Goal: Register for event/course

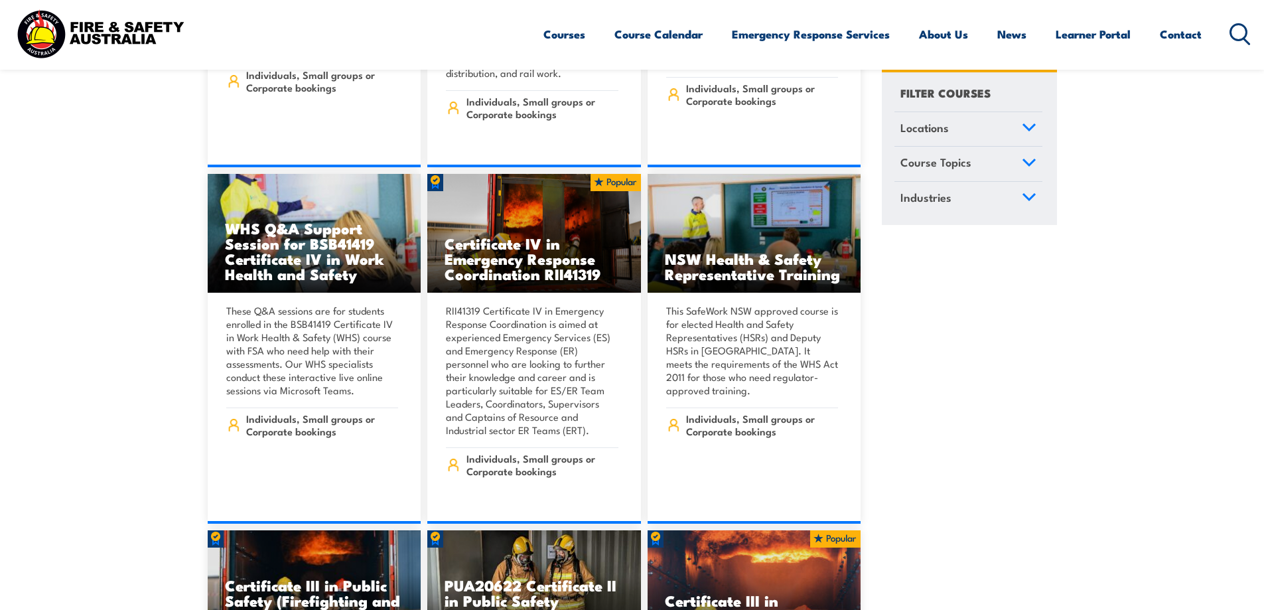
scroll to position [2653, 0]
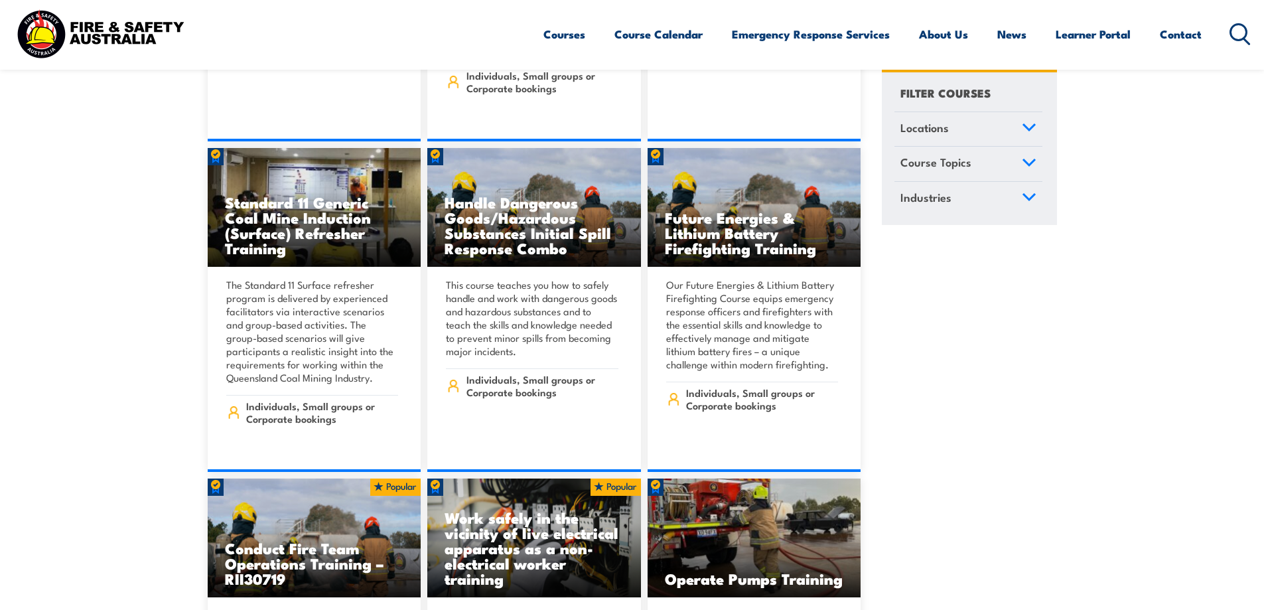
scroll to position [1327, 0]
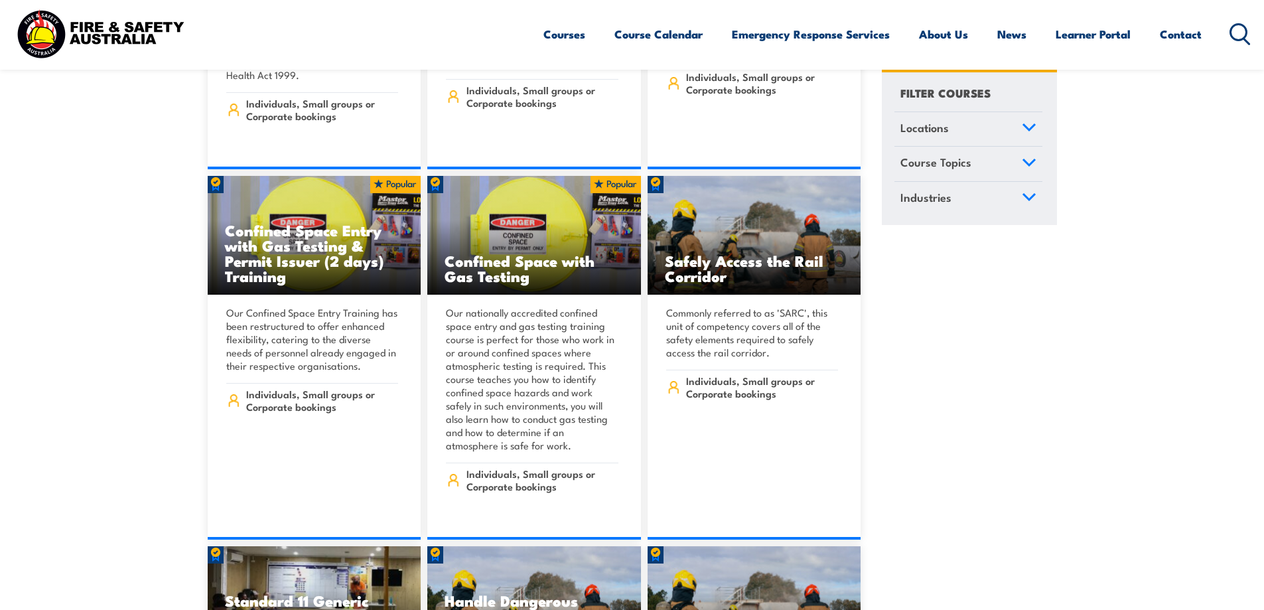
drag, startPoint x: 931, startPoint y: 254, endPoint x: 136, endPoint y: 314, distance: 797.6
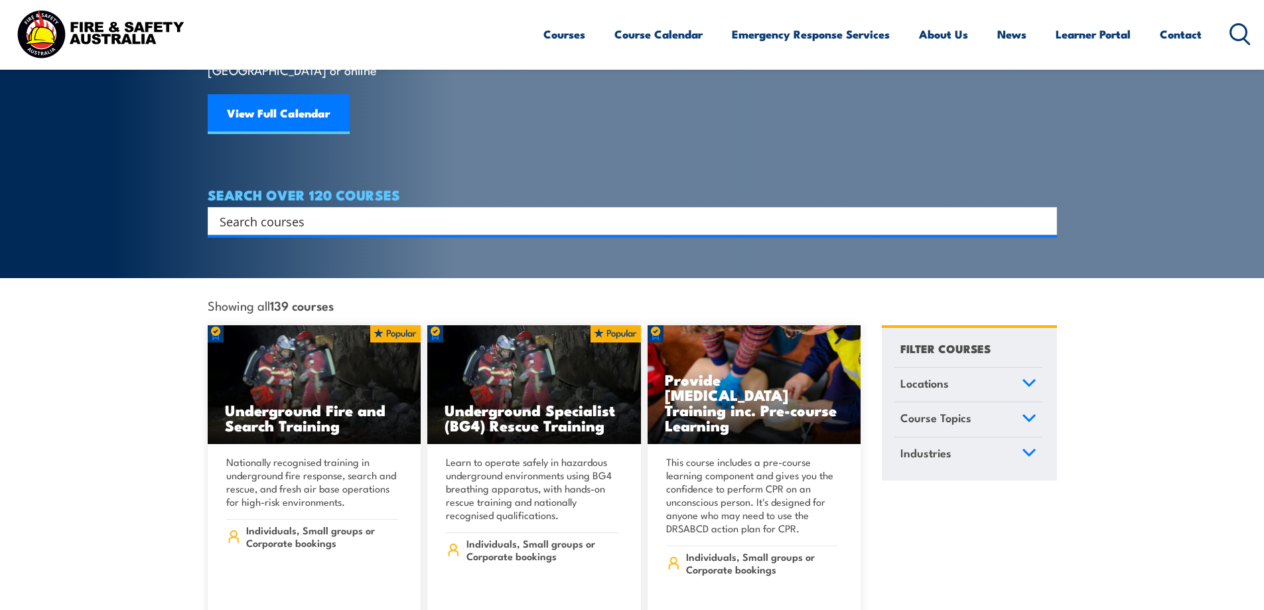
scroll to position [265, 0]
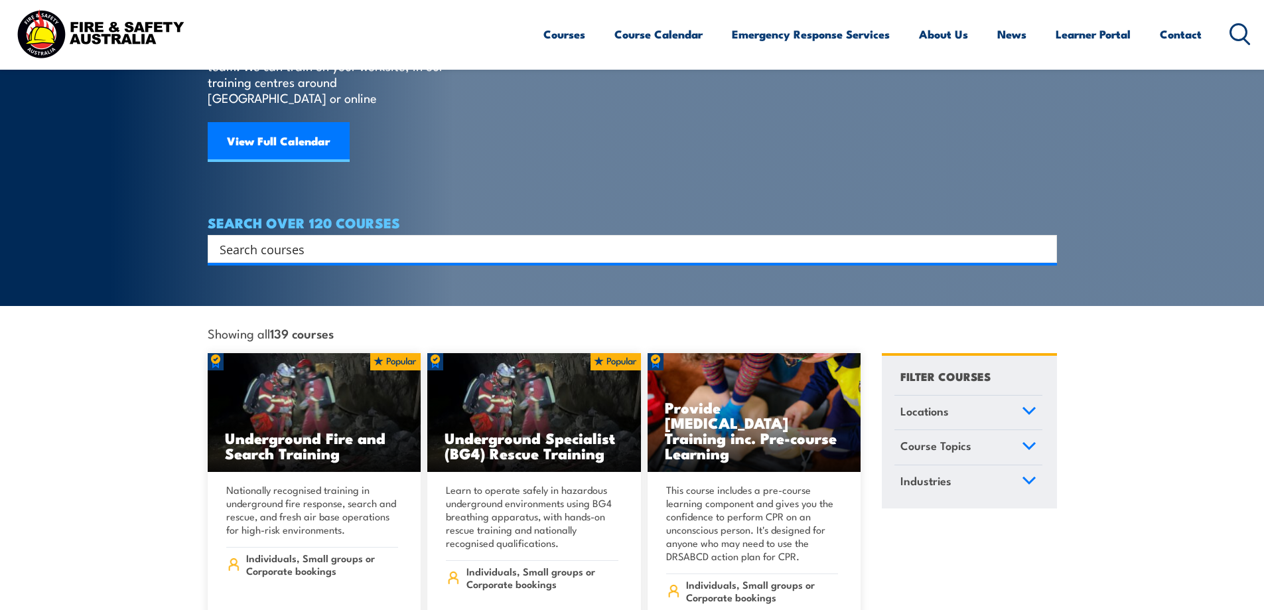
scroll to position [133, 0]
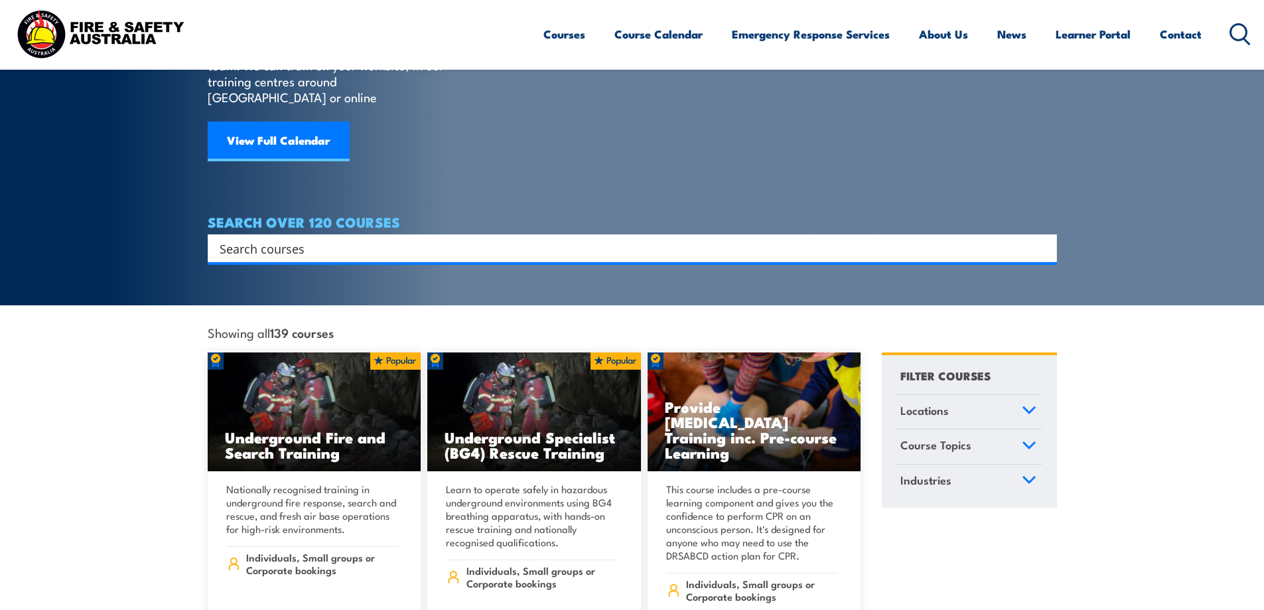
drag, startPoint x: 950, startPoint y: 584, endPoint x: 946, endPoint y: 574, distance: 10.1
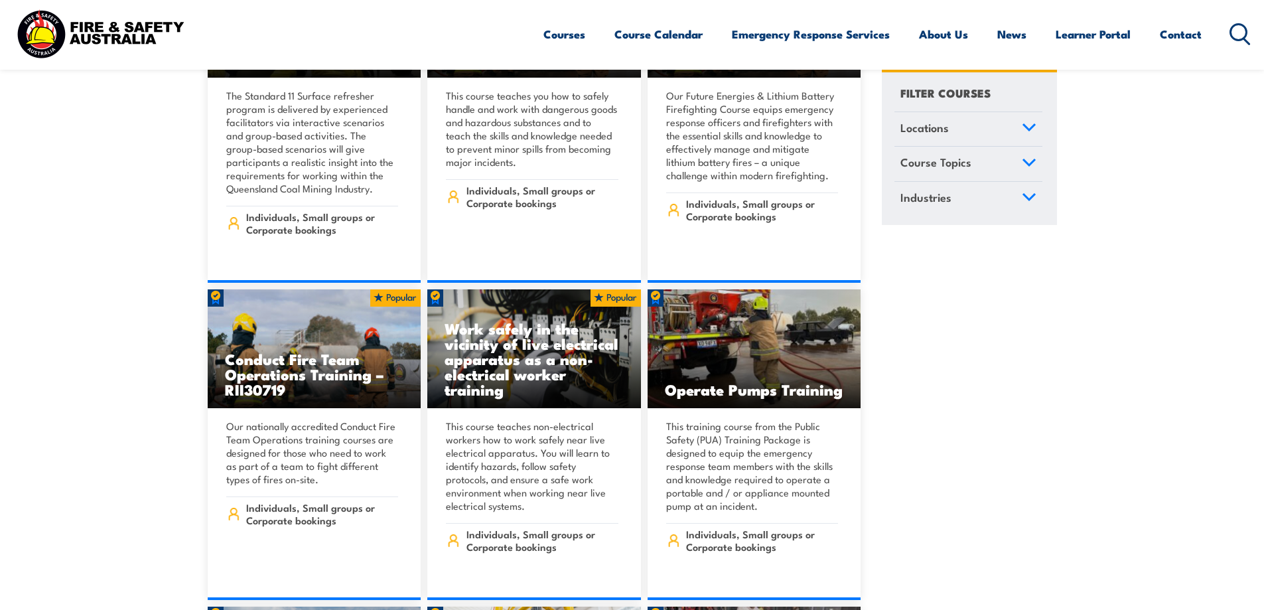
scroll to position [1857, 0]
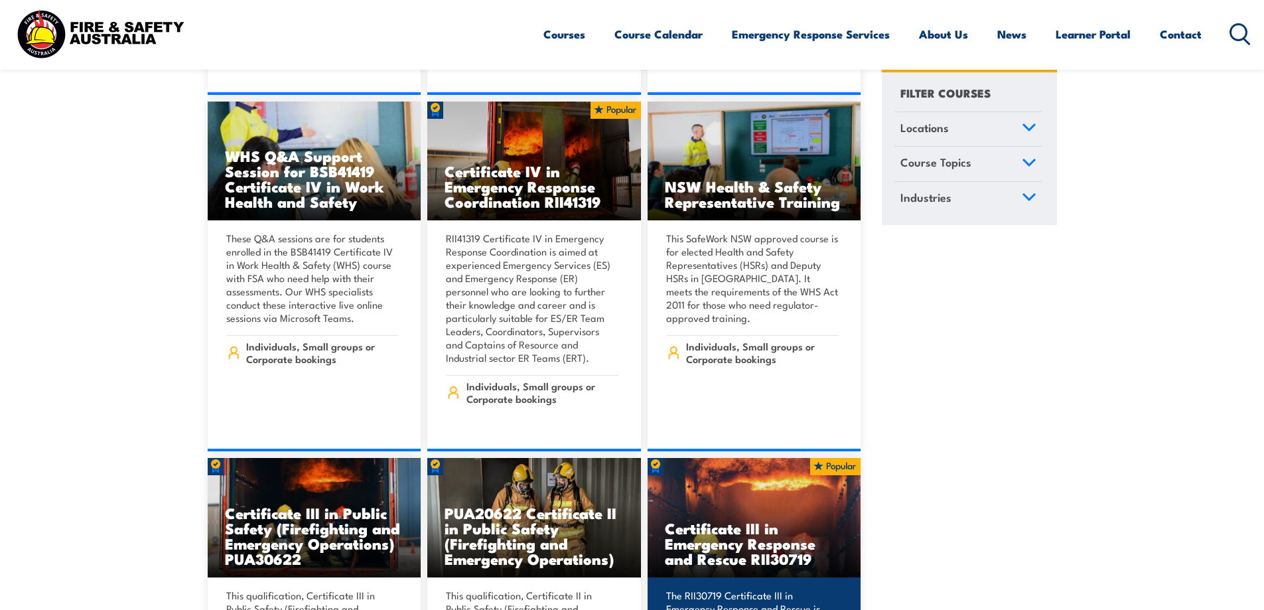
scroll to position [2852, 0]
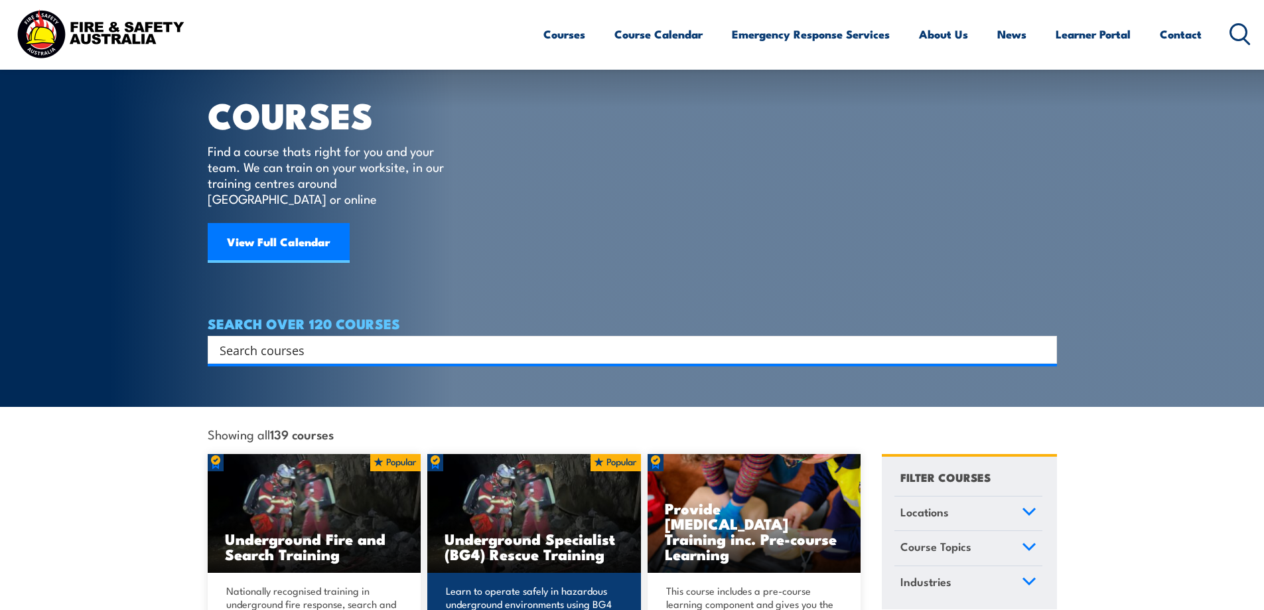
scroll to position [0, 0]
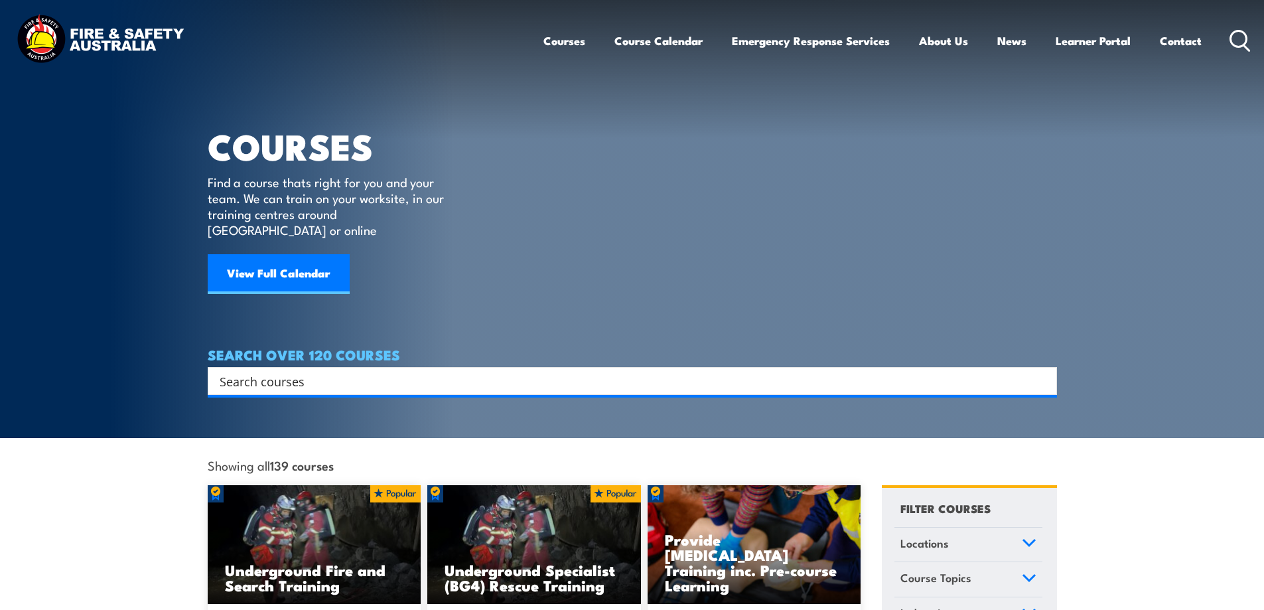
click at [313, 371] on input "Search input" at bounding box center [624, 381] width 808 height 20
type input "hsr"
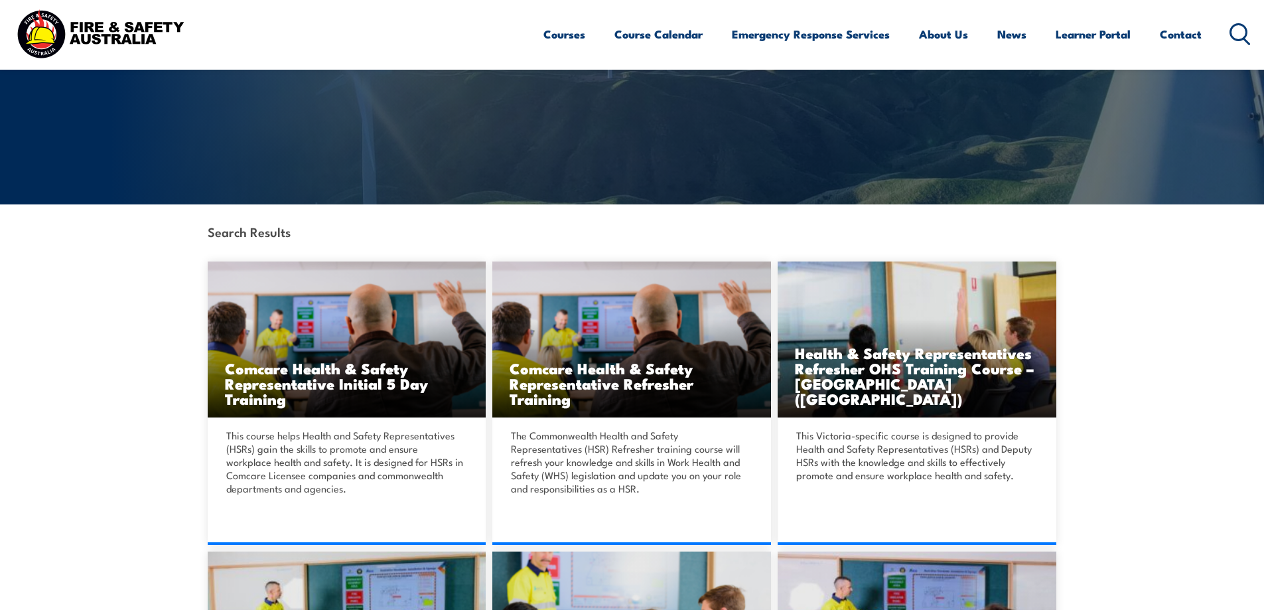
scroll to position [199, 0]
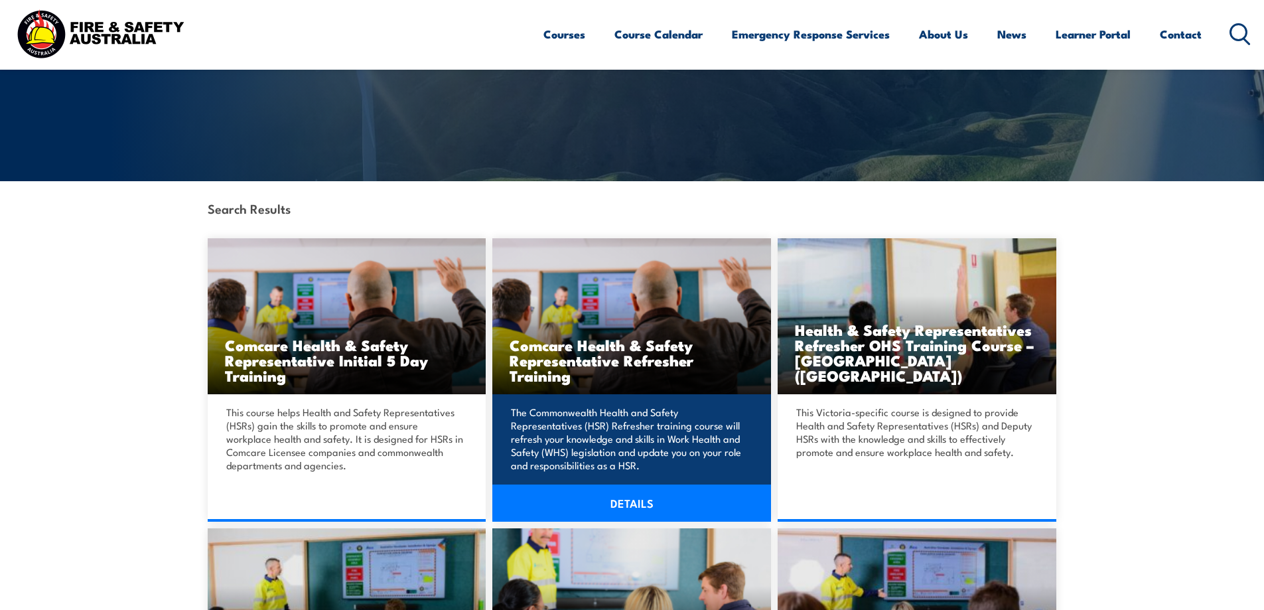
click at [639, 503] on link "DETAILS" at bounding box center [631, 502] width 279 height 37
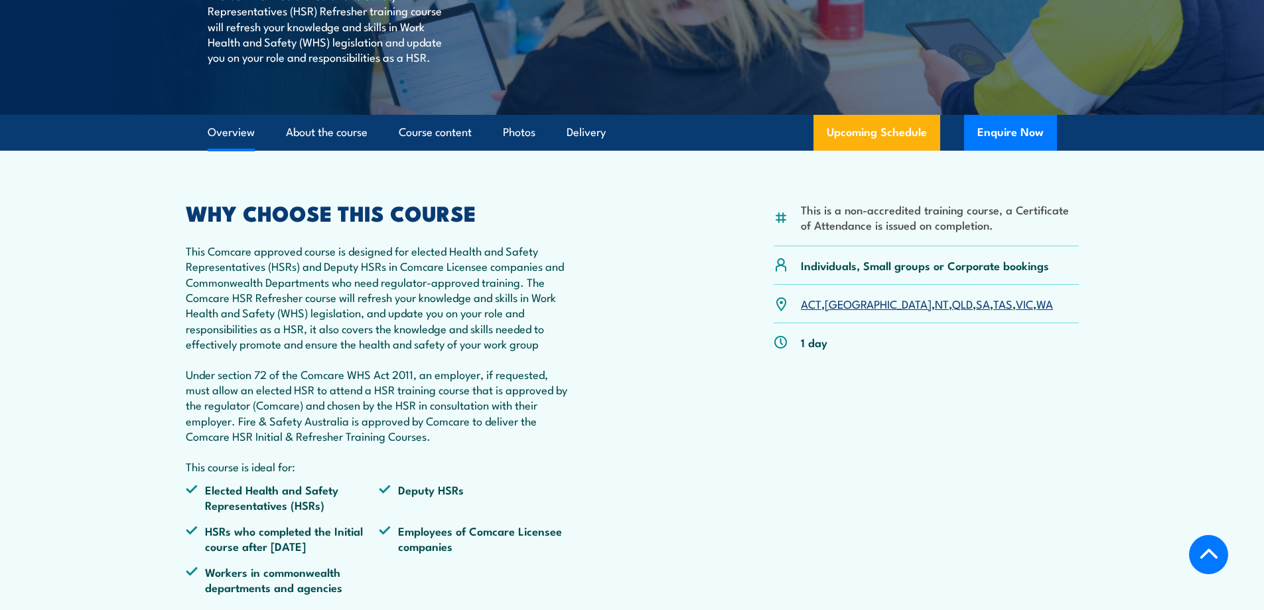
scroll to position [398, 0]
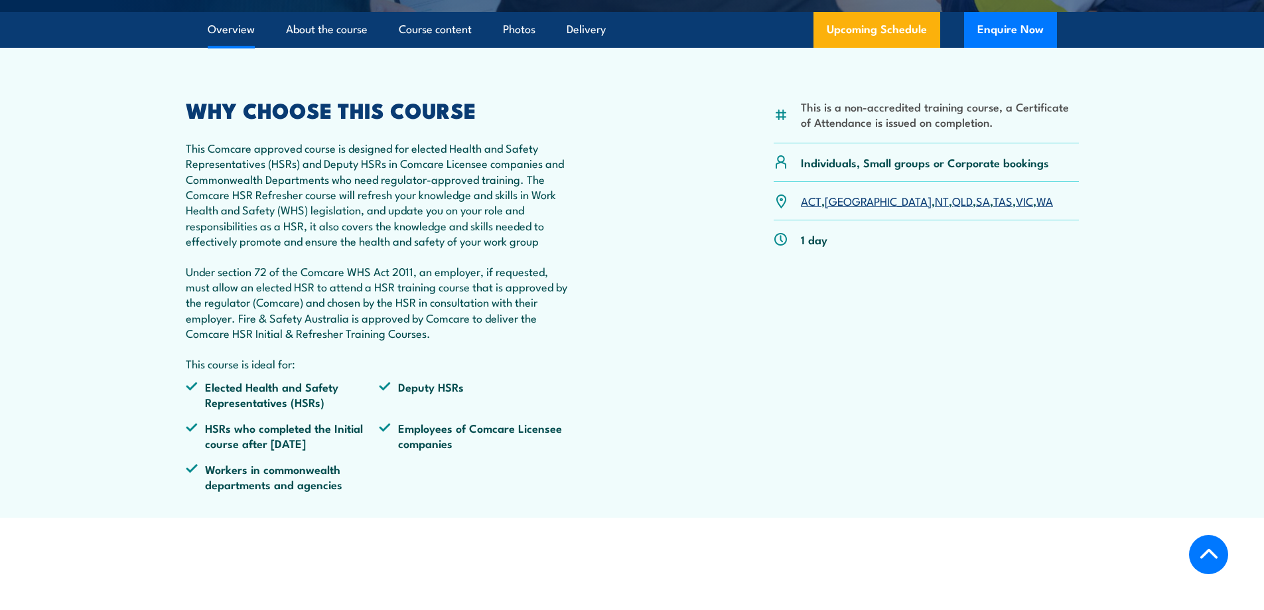
click at [1036, 208] on link "WA" at bounding box center [1044, 200] width 17 height 16
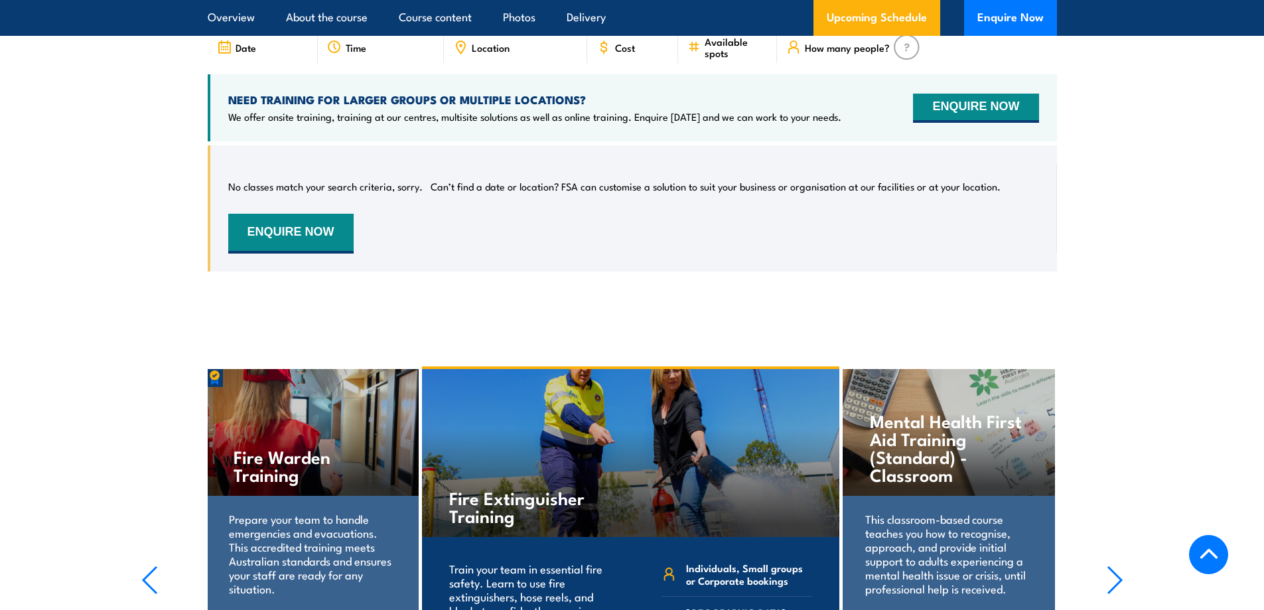
scroll to position [2453, 0]
